Goal: Transaction & Acquisition: Purchase product/service

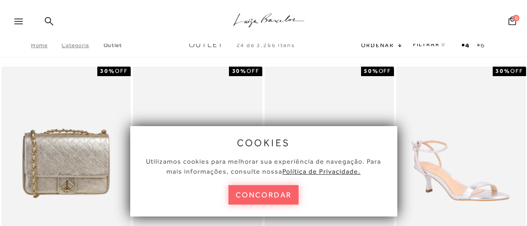
click at [254, 199] on button "concordar" at bounding box center [263, 195] width 71 height 20
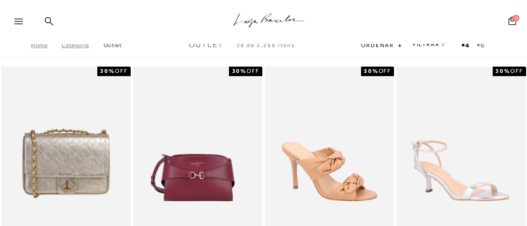
click at [18, 20] on icon at bounding box center [18, 22] width 9 height 6
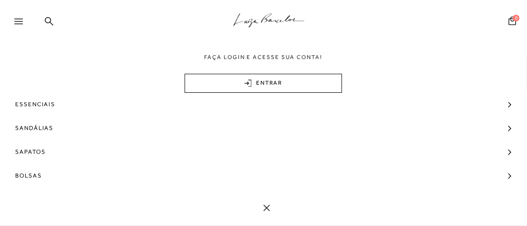
scroll to position [60, 0]
click at [26, 145] on span "Bolsas" at bounding box center [28, 150] width 27 height 24
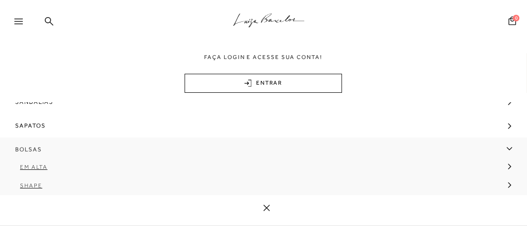
click at [29, 148] on span "Bolsas" at bounding box center [28, 150] width 27 height 24
click at [258, 82] on link "ENTRAR" at bounding box center [262, 83] width 157 height 19
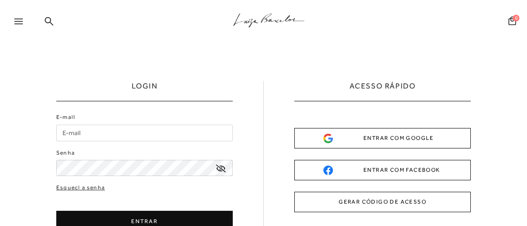
type input "[EMAIL_ADDRESS][DOMAIN_NAME]"
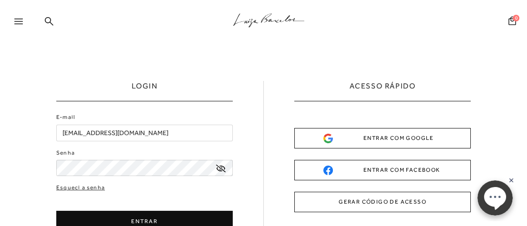
click at [178, 217] on button "ENTRAR" at bounding box center [144, 221] width 176 height 21
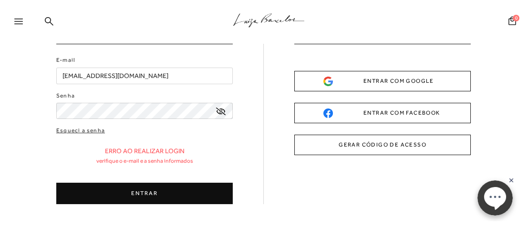
scroll to position [51, 0]
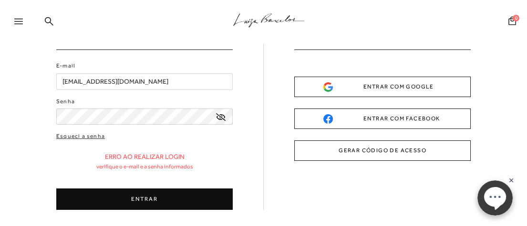
click at [154, 104] on div "Senha" at bounding box center [144, 111] width 176 height 28
click at [134, 199] on button "ENTRAR" at bounding box center [144, 199] width 176 height 21
click at [364, 147] on button "GERAR CÓDIGO DE ACESSO" at bounding box center [382, 151] width 176 height 20
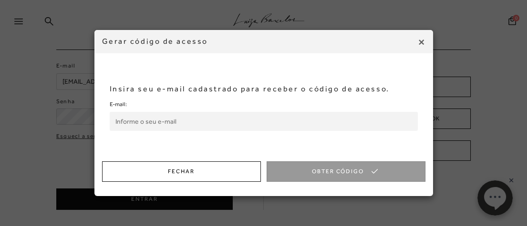
click at [240, 113] on input "E-mail:" at bounding box center [264, 121] width 308 height 19
type input "[EMAIL_ADDRESS][DOMAIN_NAME]"
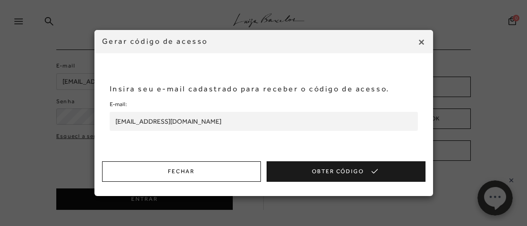
click at [334, 175] on button "Obter Código" at bounding box center [345, 172] width 159 height 20
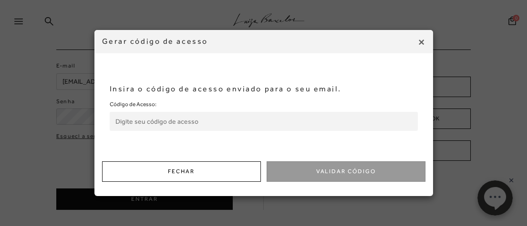
click at [239, 122] on input "Código de Acesso:" at bounding box center [264, 121] width 308 height 19
paste input "594840174"
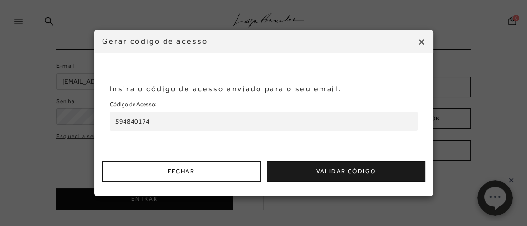
type input "594840174"
click at [316, 173] on button "Validar Código" at bounding box center [345, 172] width 159 height 20
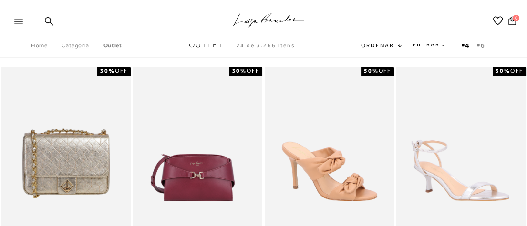
click at [18, 20] on icon at bounding box center [18, 22] width 9 height 6
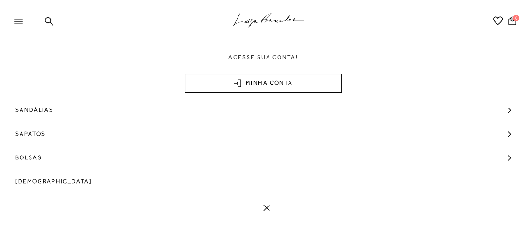
scroll to position [54, 0]
click at [41, 154] on span "Bolsas" at bounding box center [28, 155] width 27 height 24
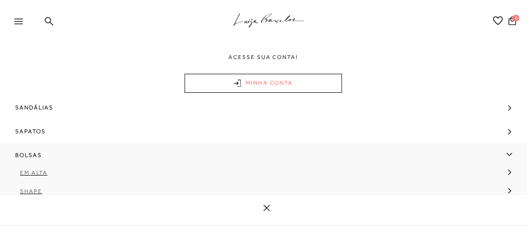
click at [274, 89] on link "MINHA CONTA" at bounding box center [262, 83] width 157 height 19
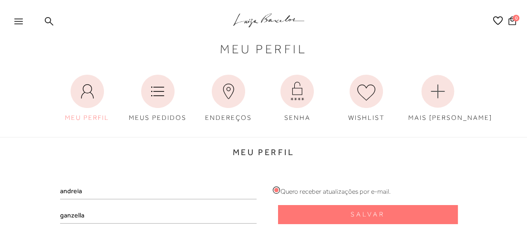
click at [19, 21] on icon at bounding box center [18, 22] width 9 height 6
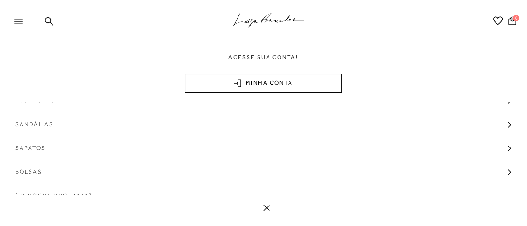
scroll to position [47, 0]
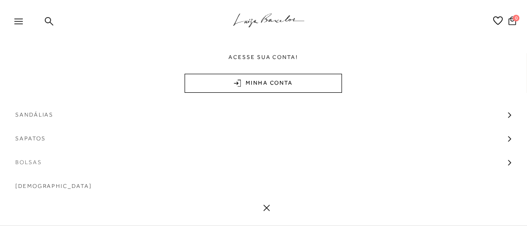
click at [32, 161] on span "Bolsas" at bounding box center [28, 163] width 27 height 24
click at [21, 15] on div at bounding box center [15, 21] width 31 height 19
click at [20, 19] on icon at bounding box center [18, 22] width 9 height 6
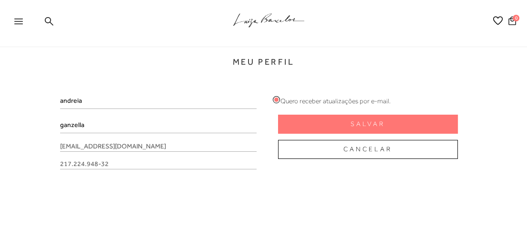
scroll to position [92, 0]
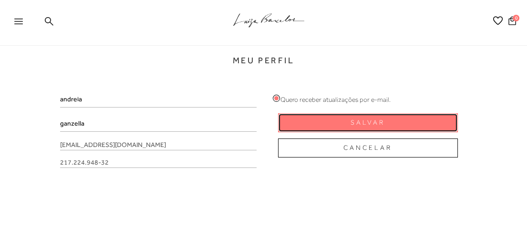
click at [362, 120] on span "Salvar" at bounding box center [367, 122] width 34 height 9
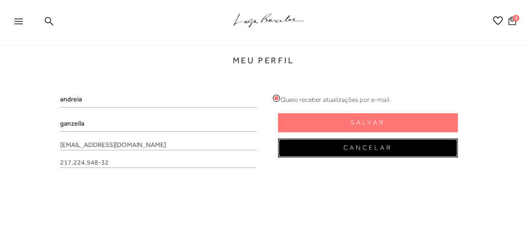
click at [370, 151] on span "Cancelar" at bounding box center [367, 147] width 49 height 9
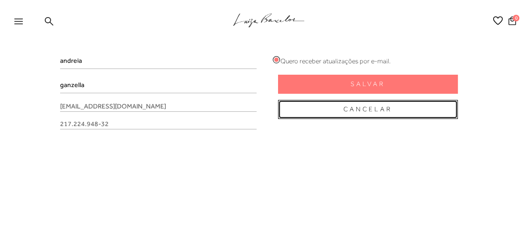
scroll to position [118, 0]
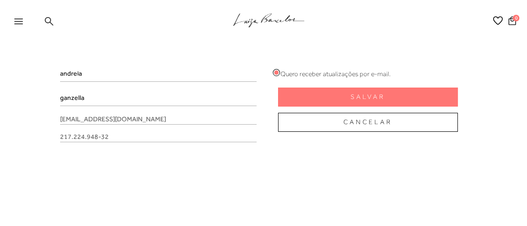
click at [48, 19] on icon at bounding box center [49, 21] width 9 height 9
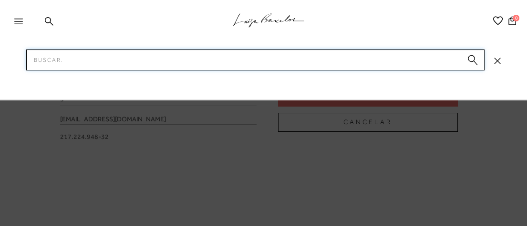
click at [112, 65] on input "Pesquisar" at bounding box center [255, 60] width 458 height 21
type input "bolsa"
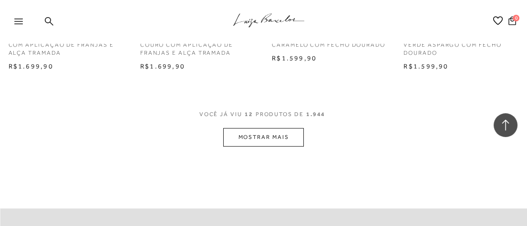
scroll to position [815, 0]
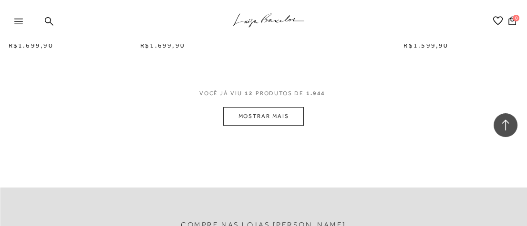
click at [264, 114] on button "MOSTRAR MAIS" at bounding box center [263, 116] width 80 height 19
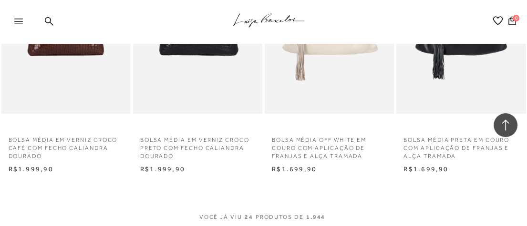
scroll to position [1577, 0]
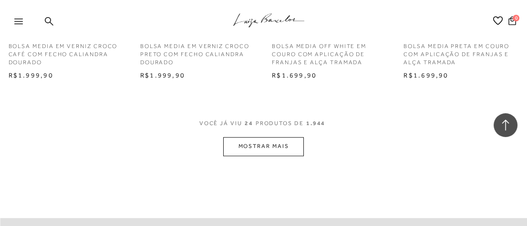
click at [266, 143] on button "MOSTRAR MAIS" at bounding box center [263, 146] width 80 height 19
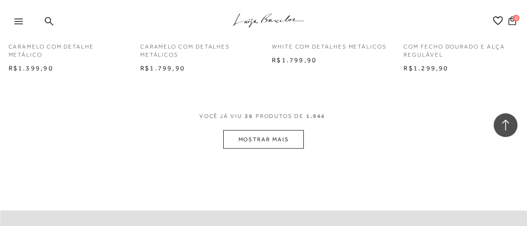
scroll to position [2386, 0]
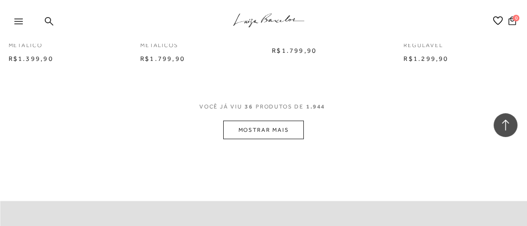
click at [264, 130] on button "MOSTRAR MAIS" at bounding box center [263, 130] width 80 height 19
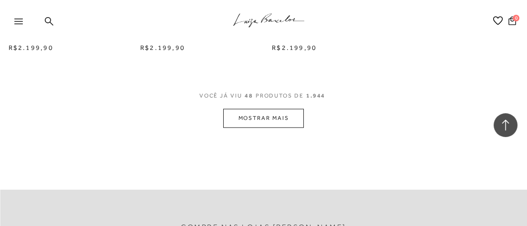
scroll to position [3208, 0]
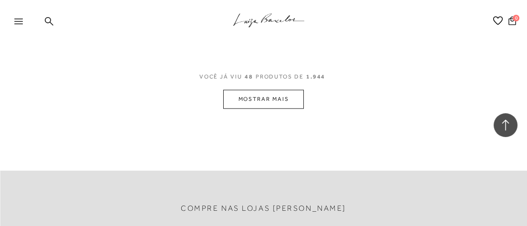
click at [277, 97] on button "MOSTRAR MAIS" at bounding box center [263, 99] width 80 height 19
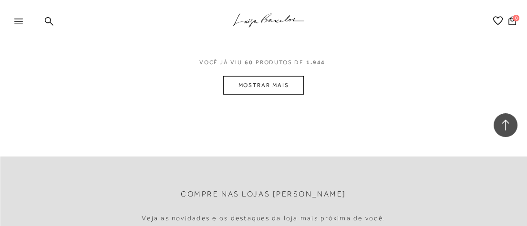
scroll to position [4022, 0]
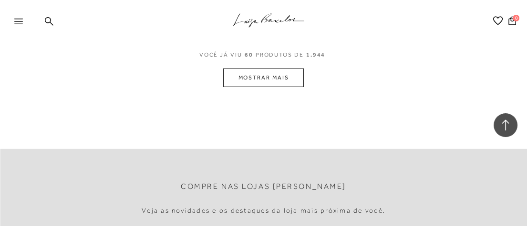
click at [283, 77] on button "MOSTRAR MAIS" at bounding box center [263, 78] width 80 height 19
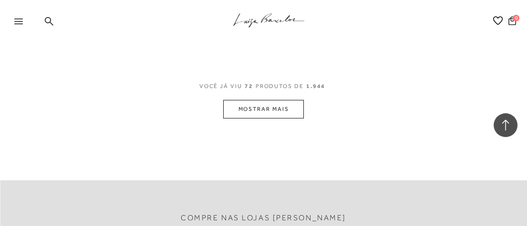
scroll to position [4792, 0]
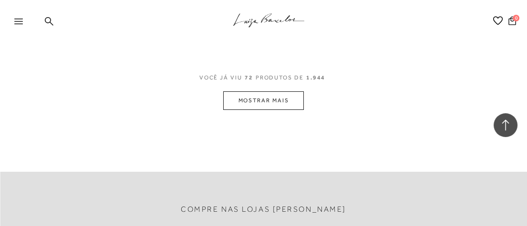
click at [261, 96] on button "MOSTRAR MAIS" at bounding box center [263, 101] width 80 height 19
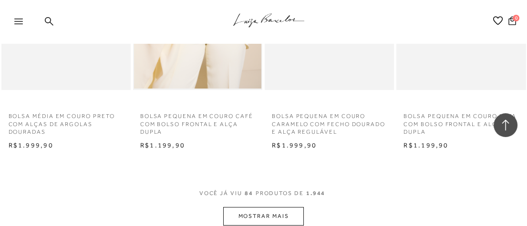
scroll to position [5518, 0]
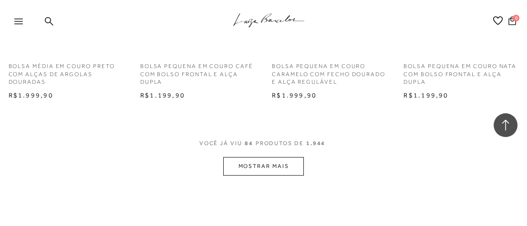
click at [272, 159] on button "MOSTRAR MAIS" at bounding box center [263, 166] width 80 height 19
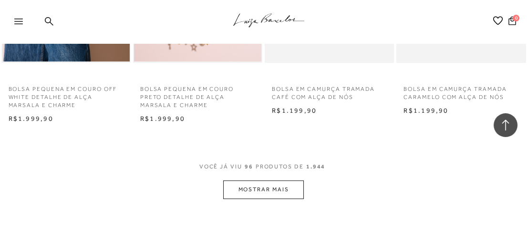
scroll to position [6317, 0]
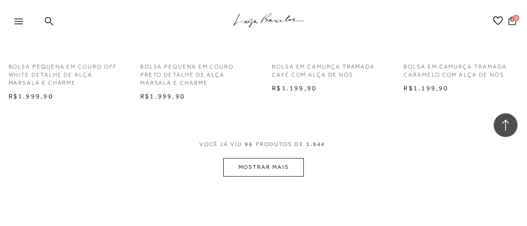
click at [278, 160] on button "MOSTRAR MAIS" at bounding box center [263, 167] width 80 height 19
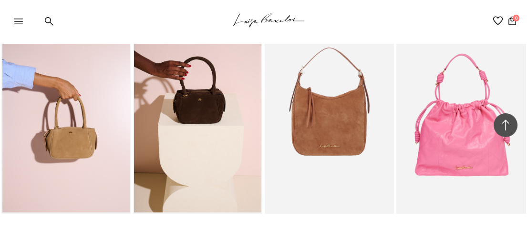
scroll to position [7183, 0]
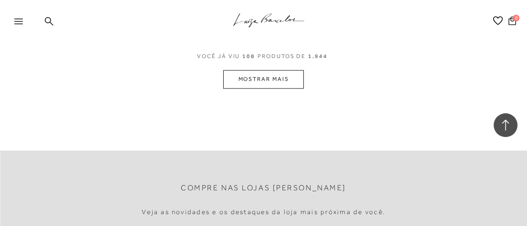
click at [237, 75] on button "MOSTRAR MAIS" at bounding box center [263, 79] width 80 height 19
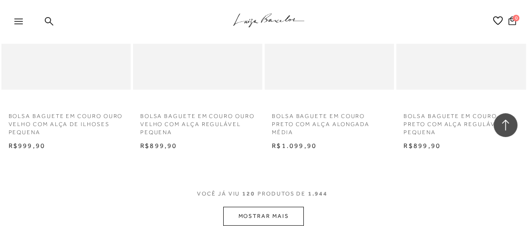
scroll to position [7919, 0]
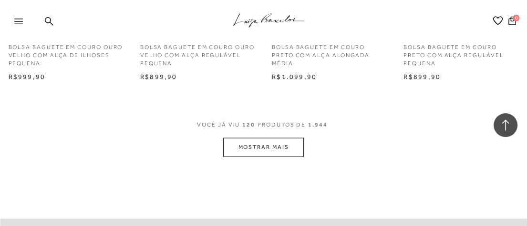
click at [278, 144] on button "MOSTRAR MAIS" at bounding box center [263, 147] width 80 height 19
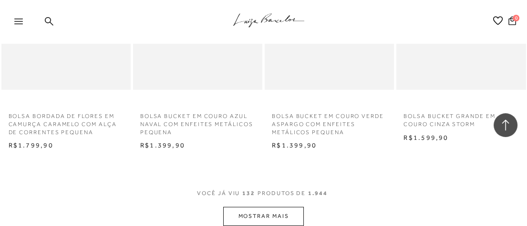
scroll to position [8770, 0]
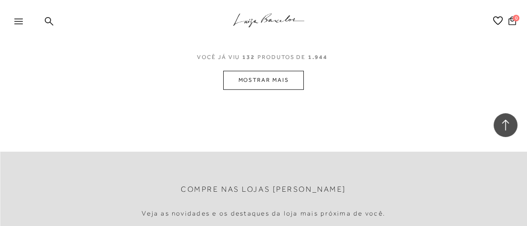
click at [277, 83] on button "MOSTRAR MAIS" at bounding box center [263, 80] width 80 height 19
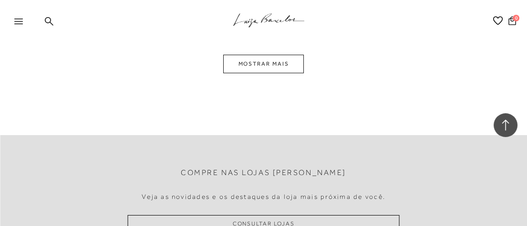
click at [290, 66] on button "MOSTRAR MAIS" at bounding box center [263, 64] width 80 height 19
click at [258, 60] on button "MOSTRAR MAIS" at bounding box center [263, 63] width 80 height 19
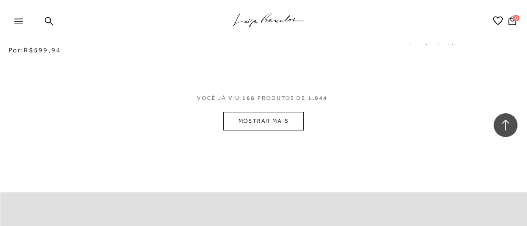
scroll to position [11151, 0]
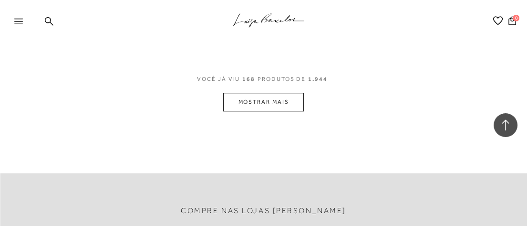
click at [267, 96] on button "MOSTRAR MAIS" at bounding box center [263, 102] width 80 height 19
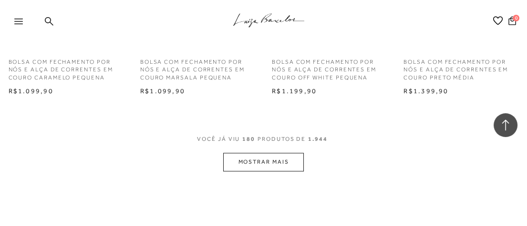
scroll to position [11931, 0]
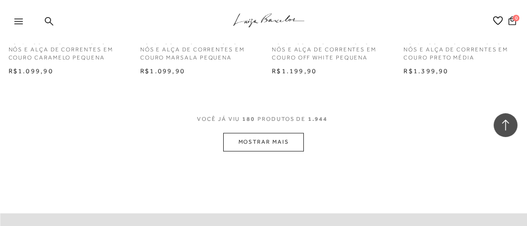
click at [270, 138] on button "MOSTRAR MAIS" at bounding box center [263, 142] width 80 height 19
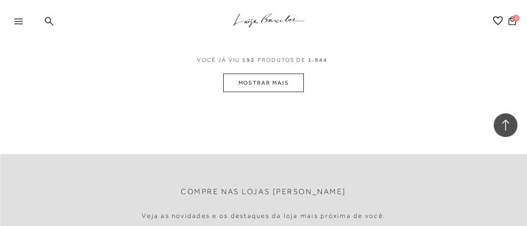
scroll to position [12828, 0]
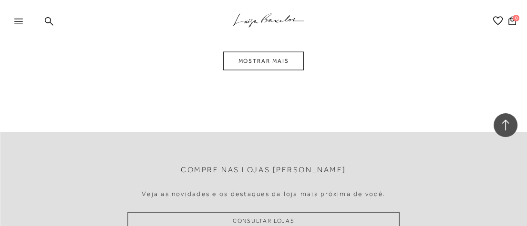
click at [280, 59] on button "MOSTRAR MAIS" at bounding box center [263, 61] width 80 height 19
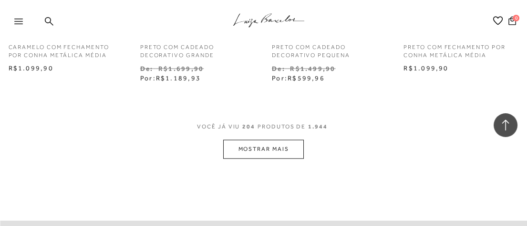
scroll to position [13639, 0]
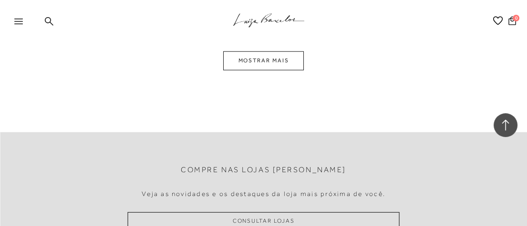
click at [287, 59] on button "MOSTRAR MAIS" at bounding box center [263, 60] width 80 height 19
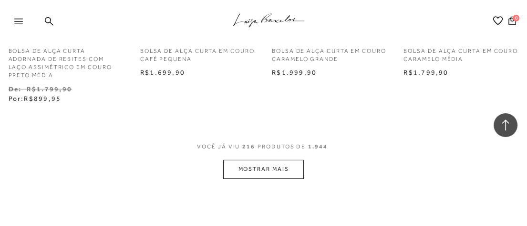
scroll to position [14477, 0]
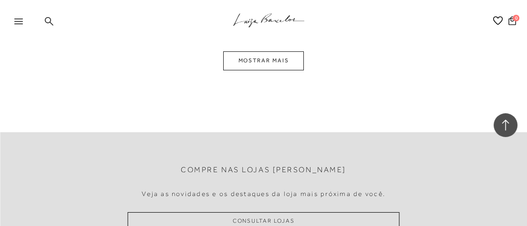
click at [49, 18] on icon at bounding box center [49, 21] width 9 height 9
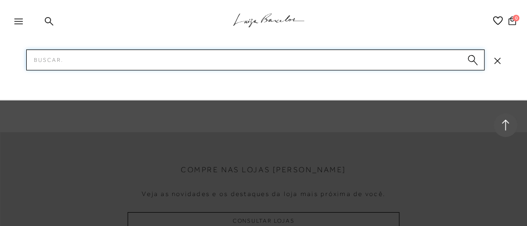
click at [90, 56] on input "Pesquisar" at bounding box center [255, 60] width 458 height 21
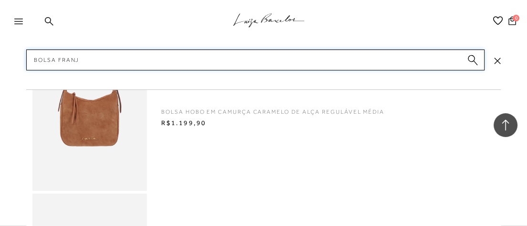
type input "bolsa franja"
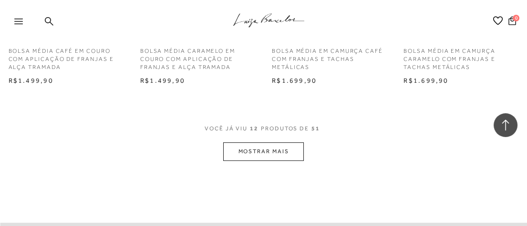
scroll to position [787, 0]
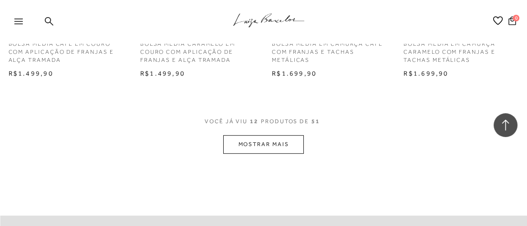
click at [283, 143] on button "MOSTRAR MAIS" at bounding box center [263, 144] width 80 height 19
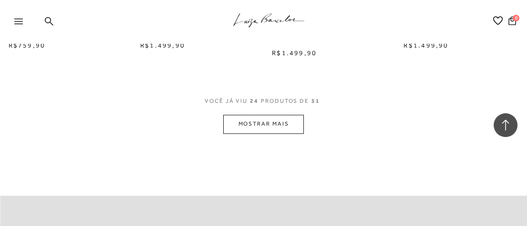
scroll to position [1603, 0]
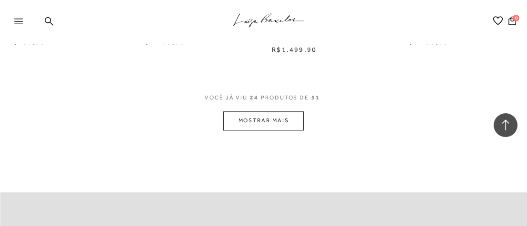
click at [280, 128] on button "MOSTRAR MAIS" at bounding box center [263, 121] width 80 height 19
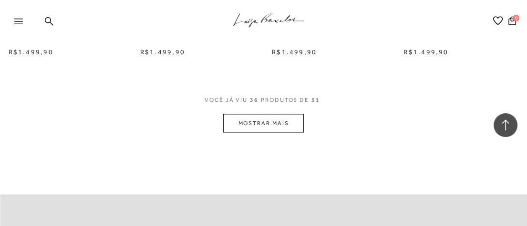
scroll to position [2409, 0]
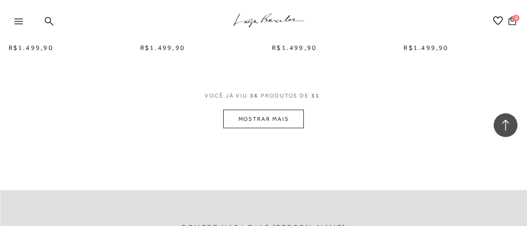
click at [276, 118] on button "MOSTRAR MAIS" at bounding box center [263, 119] width 80 height 19
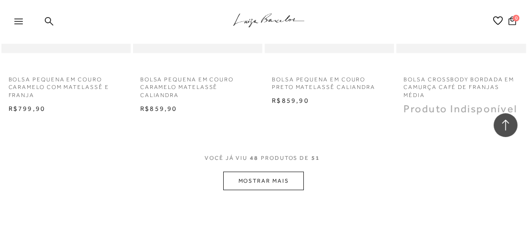
scroll to position [3148, 0]
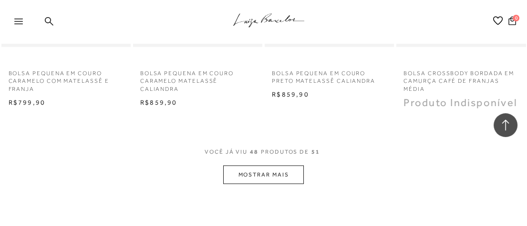
click at [281, 168] on button "MOSTRAR MAIS" at bounding box center [263, 175] width 80 height 19
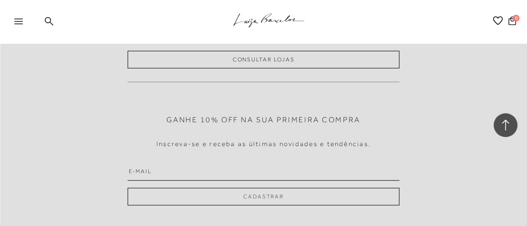
scroll to position [3591, 0]
